Goal: Transaction & Acquisition: Obtain resource

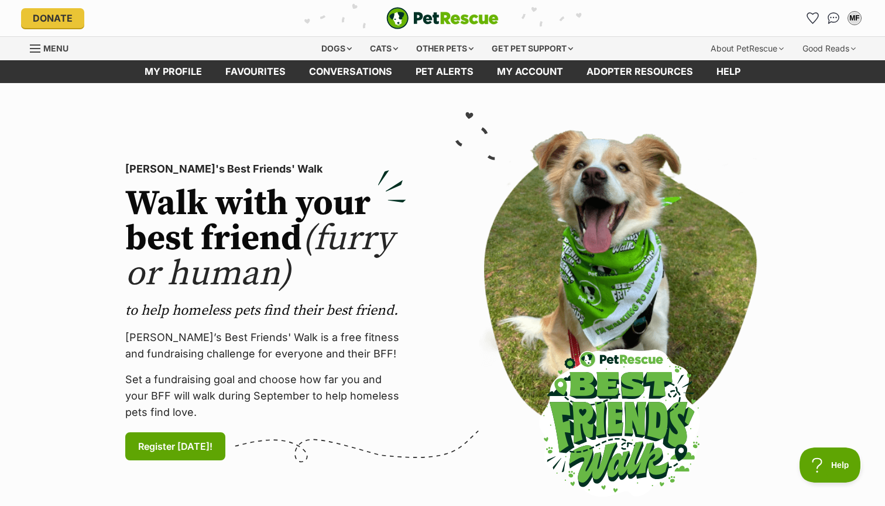
drag, startPoint x: 0, startPoint y: 0, endPoint x: 427, endPoint y: 162, distance: 456.8
click at [427, 162] on div "PetRescue's Best Friends' Walk Walk with your best friend (furry or human) to h…" at bounding box center [442, 312] width 708 height 383
click at [818, 23] on link "Favourites" at bounding box center [812, 18] width 24 height 24
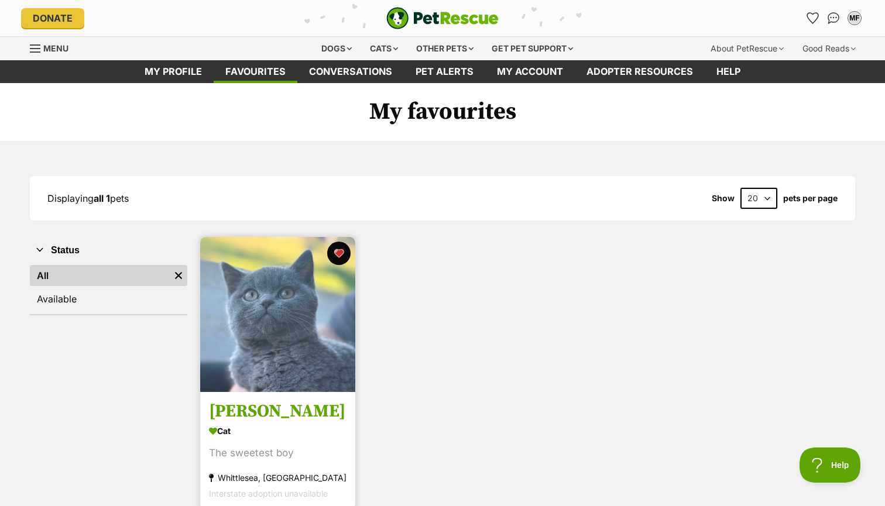
click at [336, 328] on img at bounding box center [277, 314] width 155 height 155
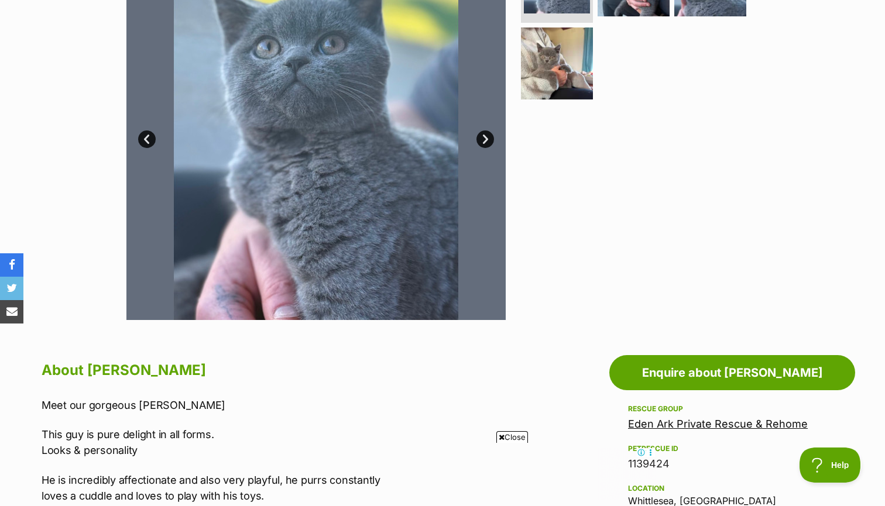
scroll to position [302, 0]
click at [489, 135] on link "Next" at bounding box center [485, 139] width 18 height 18
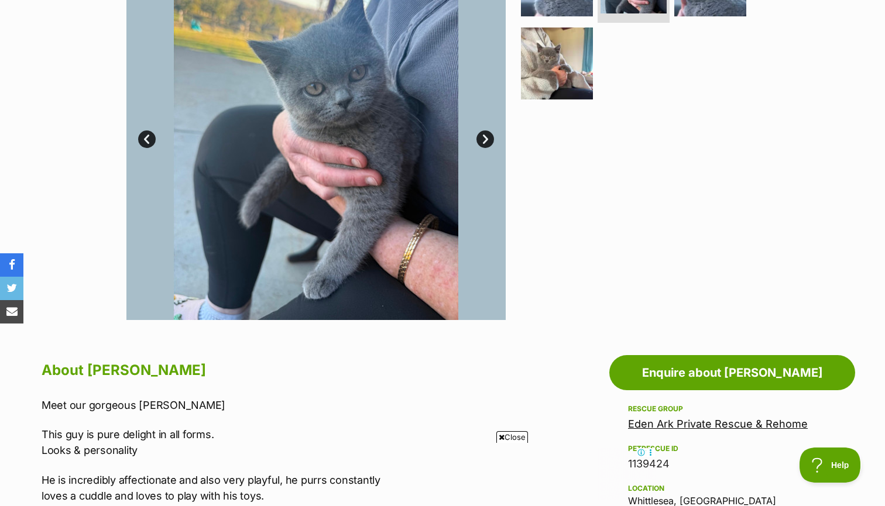
click at [487, 135] on link "Next" at bounding box center [485, 139] width 18 height 18
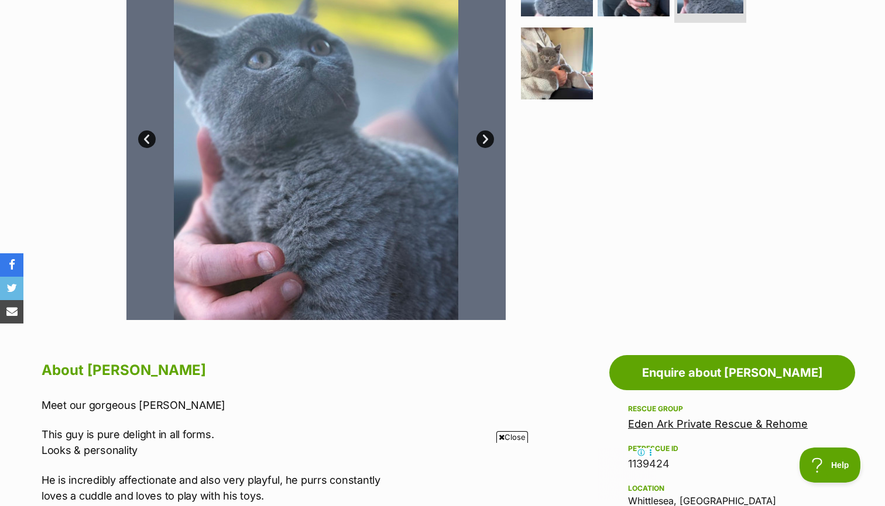
click at [486, 135] on link "Next" at bounding box center [485, 139] width 18 height 18
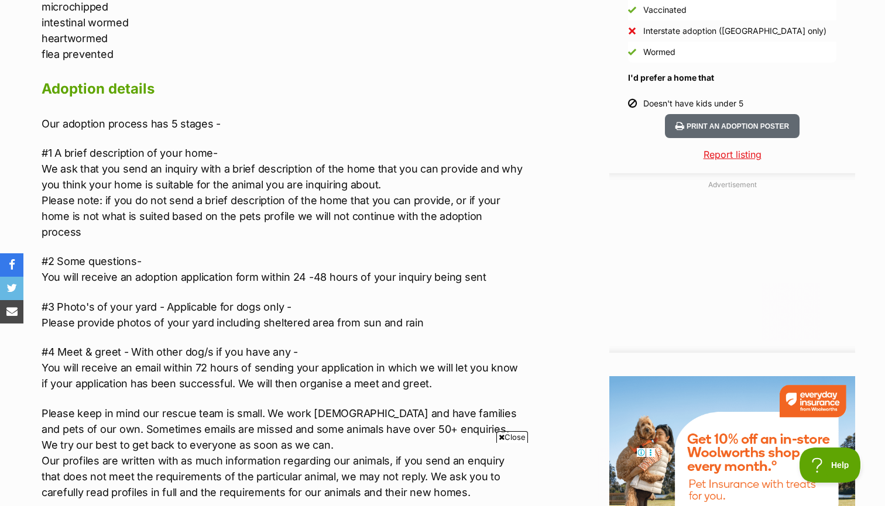
scroll to position [0, 0]
drag, startPoint x: 571, startPoint y: 4, endPoint x: 474, endPoint y: 104, distance: 139.9
click at [474, 104] on div "About Taylor Meet our gorgeous Taylor This guy is pure delight in all forms. Lo…" at bounding box center [283, 152] width 483 height 1290
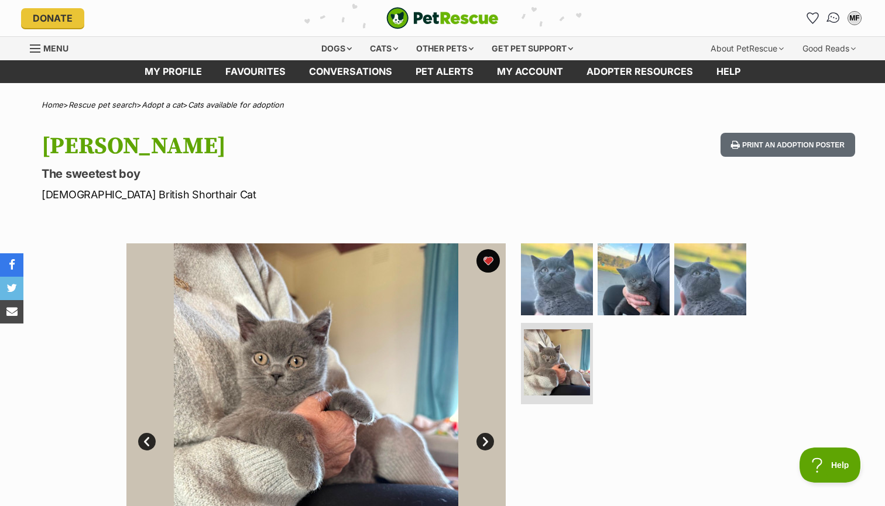
click at [825, 23] on link "Conversations" at bounding box center [833, 18] width 24 height 24
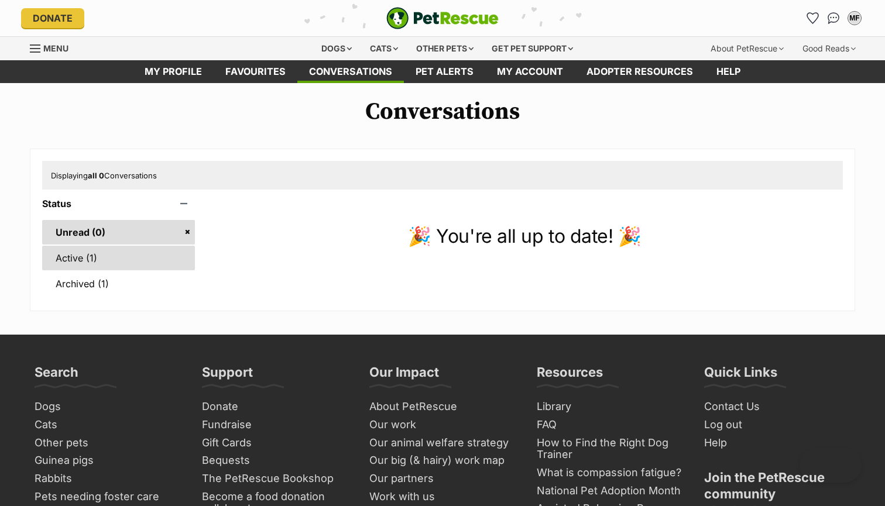
click at [190, 254] on link "Active (1)" at bounding box center [118, 258] width 153 height 25
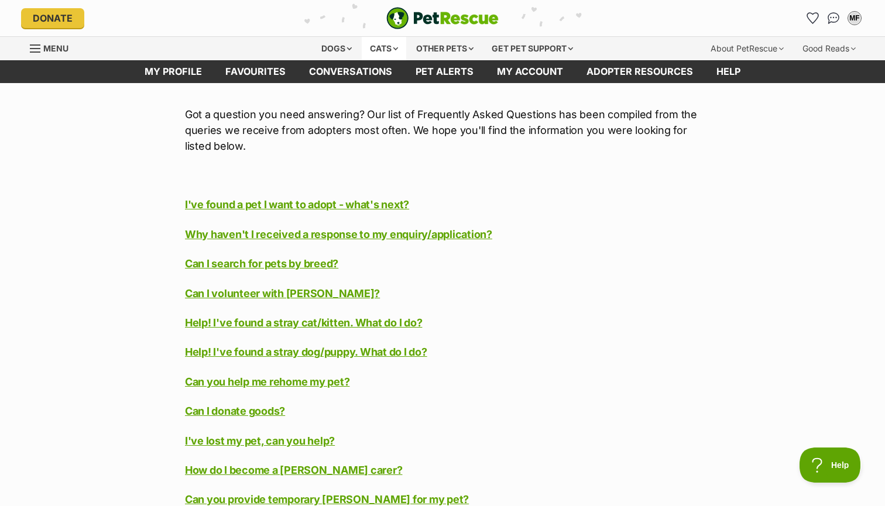
click at [384, 49] on div "Cats" at bounding box center [384, 48] width 44 height 23
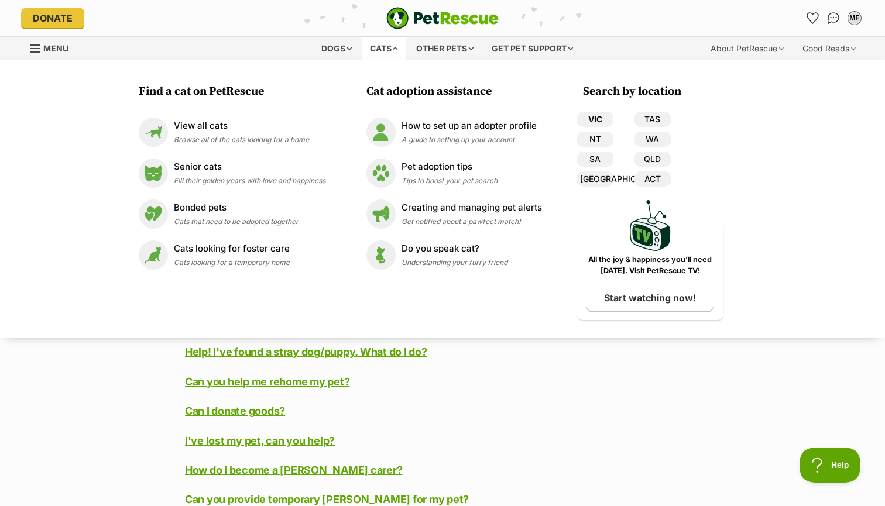
click at [600, 119] on link "VIC" at bounding box center [595, 119] width 36 height 15
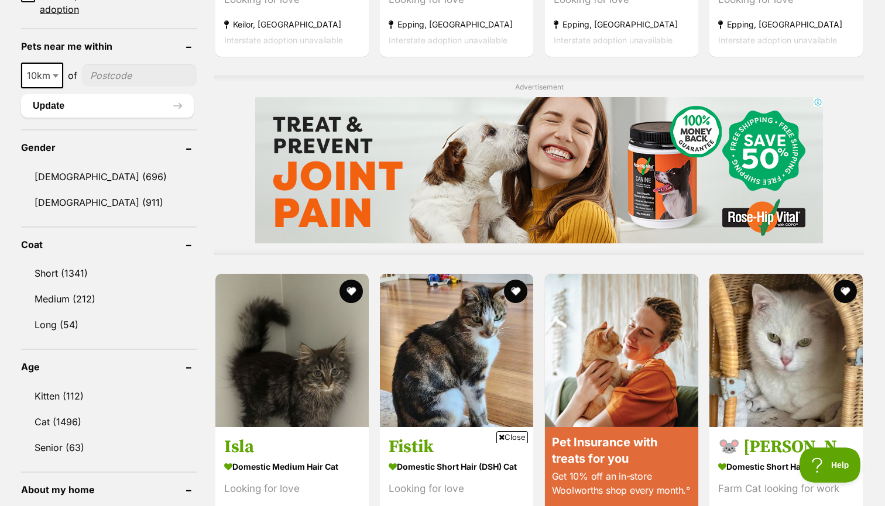
scroll to position [880, 0]
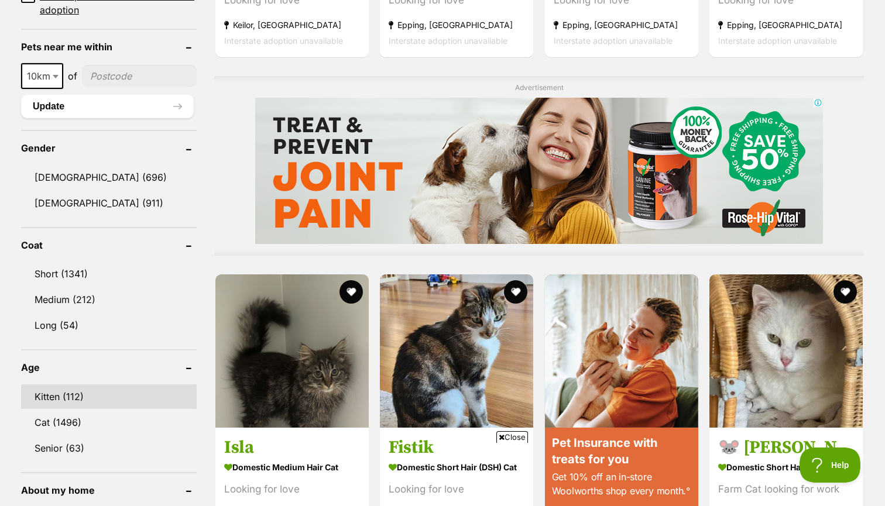
click at [122, 403] on link "Kitten (112)" at bounding box center [109, 396] width 176 height 25
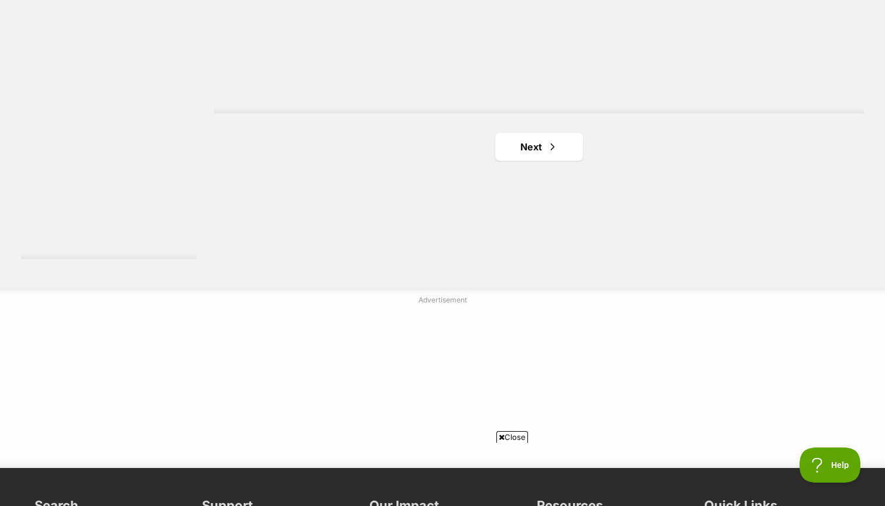
scroll to position [2211, 0]
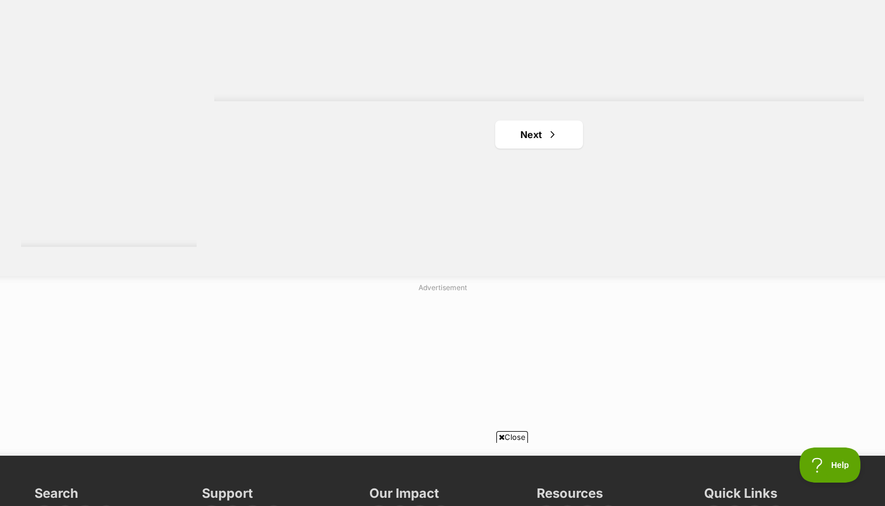
click at [555, 139] on span "Next page" at bounding box center [552, 135] width 12 height 14
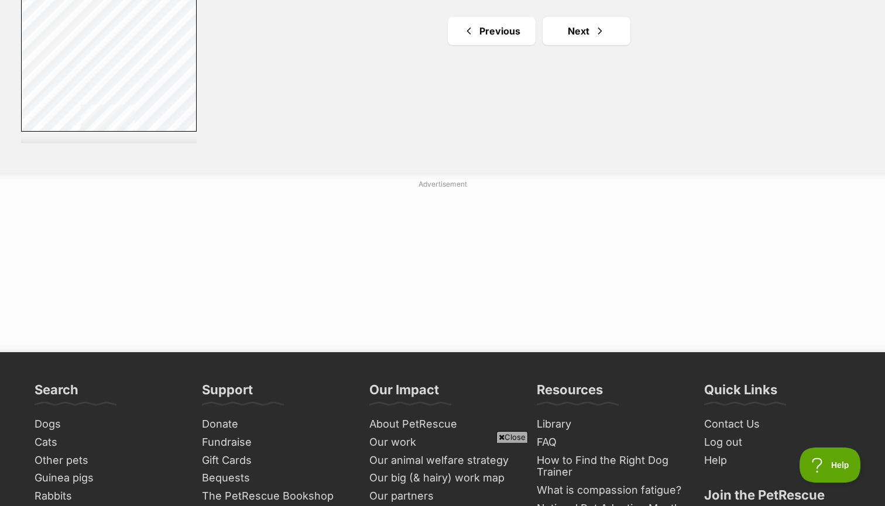
scroll to position [2313, 0]
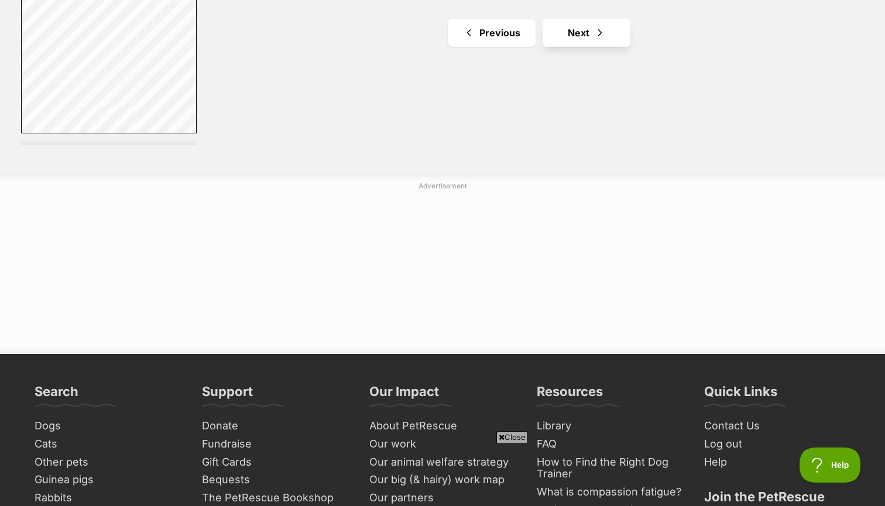
click at [613, 23] on link "Next" at bounding box center [586, 33] width 88 height 28
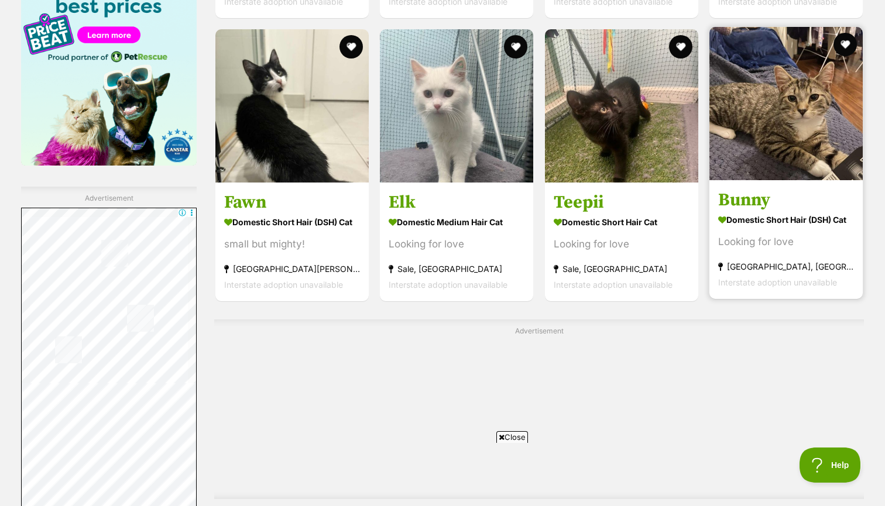
scroll to position [2279, 0]
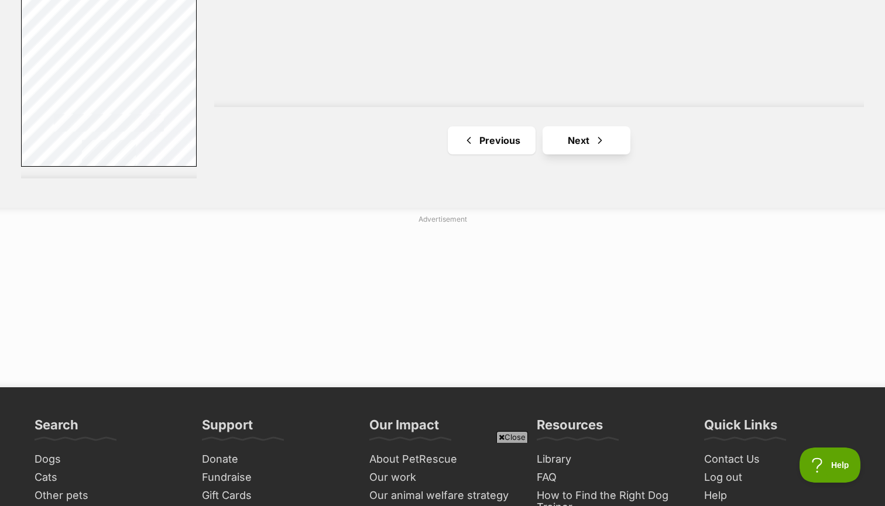
click at [605, 134] on span "Next page" at bounding box center [600, 140] width 12 height 14
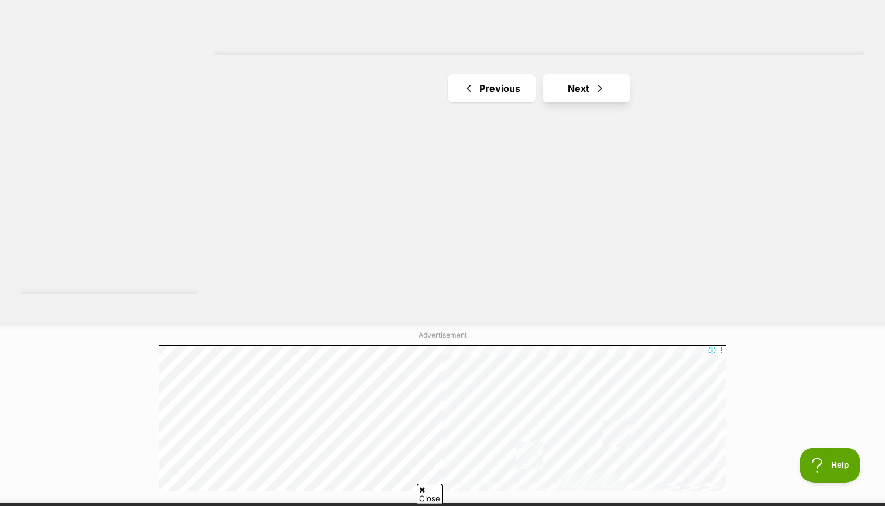
click at [585, 90] on link "Next" at bounding box center [586, 88] width 88 height 28
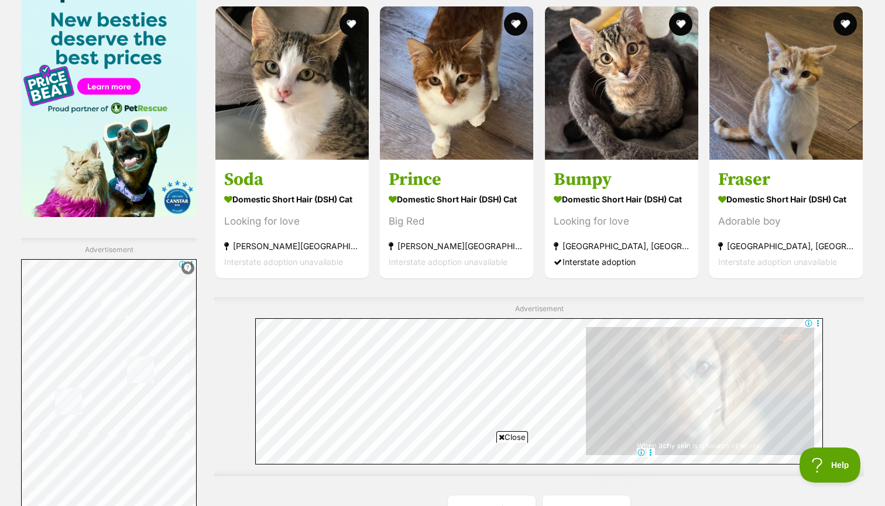
scroll to position [2189, 0]
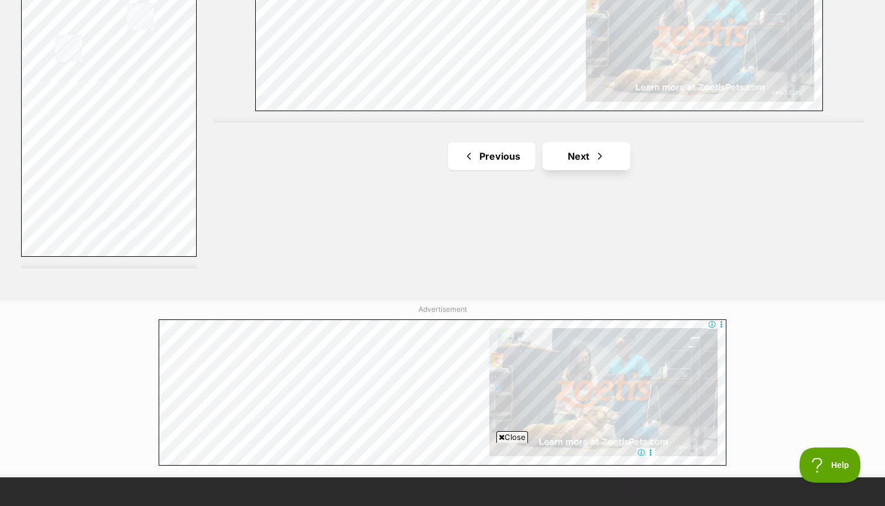
click at [576, 142] on link "Next" at bounding box center [586, 156] width 88 height 28
